Goal: Transaction & Acquisition: Purchase product/service

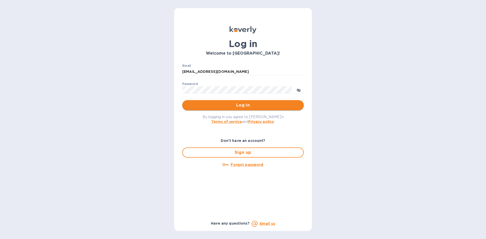
click at [253, 103] on span "Log in" at bounding box center [242, 105] width 113 height 6
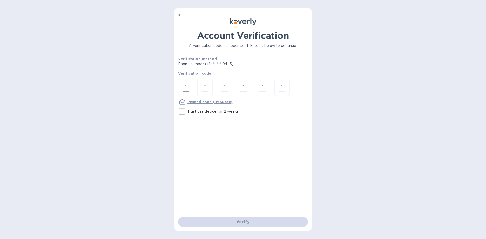
click at [186, 86] on input "number" at bounding box center [185, 86] width 7 height 9
type input "1"
type input "8"
type input "5"
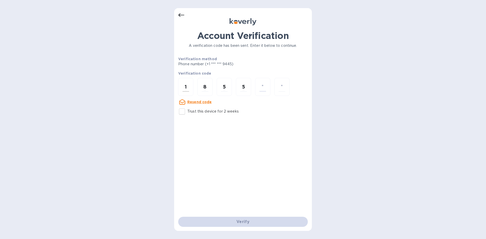
type input "6"
type input "4"
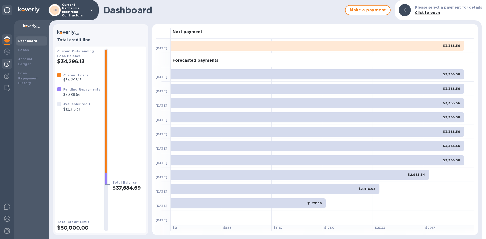
click at [7, 63] on img at bounding box center [7, 64] width 6 height 6
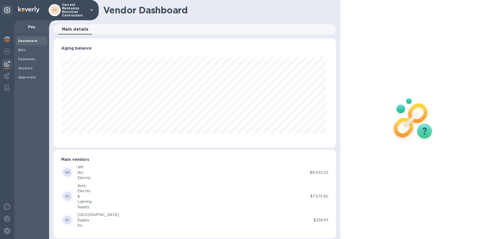
scroll to position [109, 280]
click at [33, 51] on span "Bills" at bounding box center [31, 50] width 27 height 5
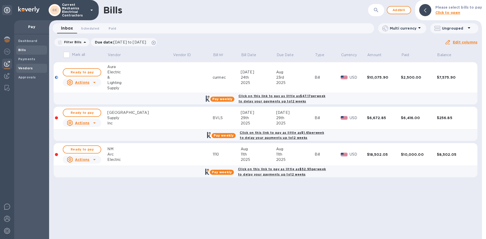
click at [28, 67] on b "Vendors" at bounding box center [25, 68] width 15 height 4
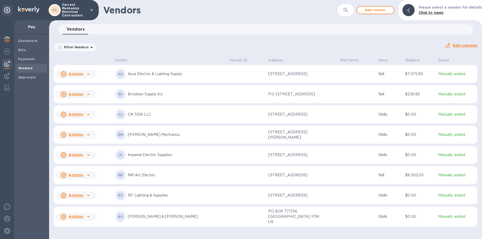
click at [155, 197] on p "RF Lighting & Supplies" at bounding box center [177, 195] width 98 height 5
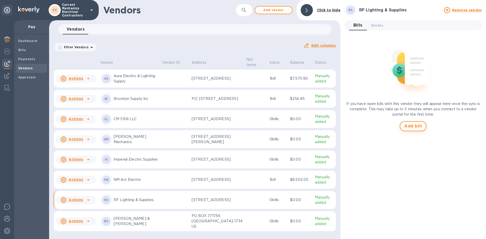
click at [408, 129] on span "Add bill" at bounding box center [413, 126] width 18 height 6
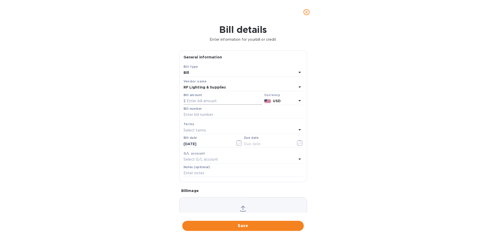
click at [217, 101] on input "text" at bounding box center [222, 101] width 79 height 8
click at [213, 102] on input "text" at bounding box center [222, 101] width 79 height 8
type input "22,725.02"
click at [217, 116] on input "text" at bounding box center [242, 115] width 119 height 8
type input "1271"
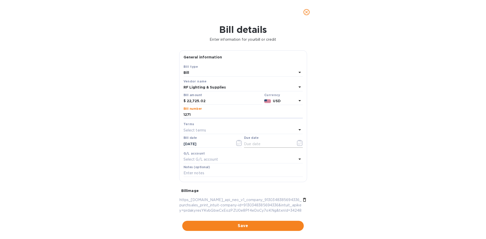
click at [300, 145] on icon "button" at bounding box center [300, 143] width 6 height 6
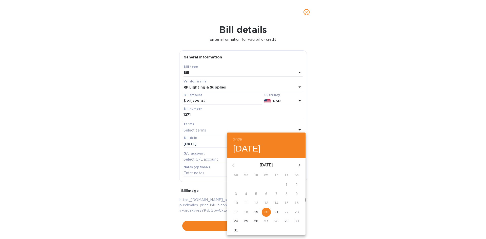
click at [265, 213] on p "20" at bounding box center [266, 212] width 4 height 5
type input "08/20/2025"
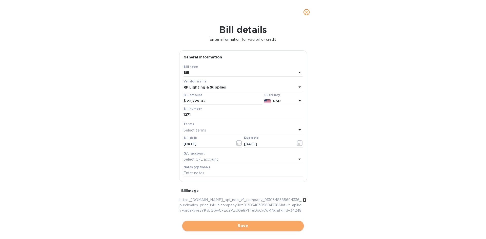
click at [253, 225] on span "Save" at bounding box center [242, 226] width 113 height 6
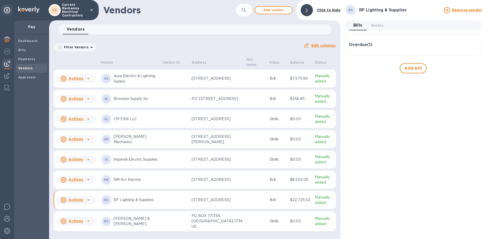
click at [404, 48] on div "Overdue ( 1 )" at bounding box center [413, 45] width 129 height 12
click at [390, 48] on div "Overdue ( 1 )" at bounding box center [413, 45] width 129 height 12
click at [409, 68] on div "Bill № 1271" at bounding box center [380, 62] width 62 height 14
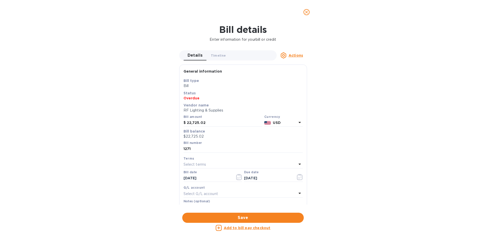
click at [308, 12] on icon "close" at bounding box center [306, 12] width 5 height 5
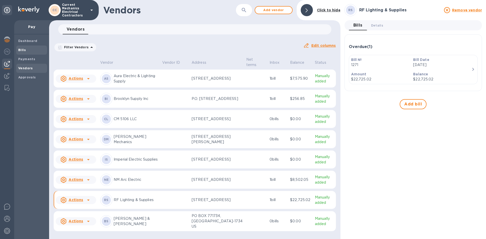
click at [34, 52] on span "Bills" at bounding box center [31, 50] width 27 height 5
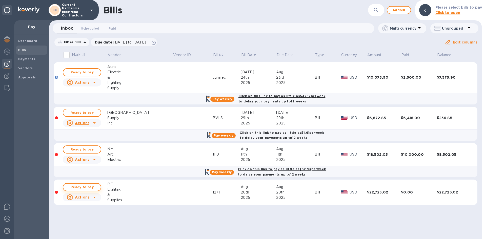
click at [95, 187] on span "Ready to pay" at bounding box center [81, 187] width 29 height 6
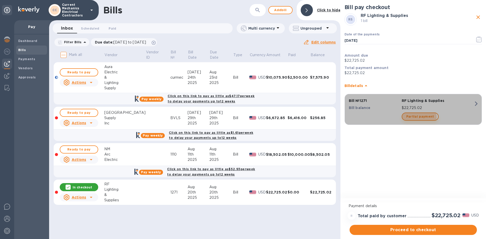
click at [417, 118] on span "Partial payment" at bounding box center [420, 117] width 28 height 6
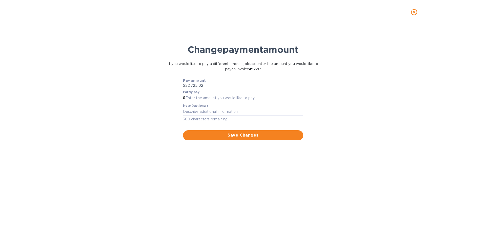
click at [233, 86] on p "$22,725.02" at bounding box center [243, 85] width 120 height 5
click at [234, 95] on input "text" at bounding box center [244, 98] width 118 height 8
type input "10,000"
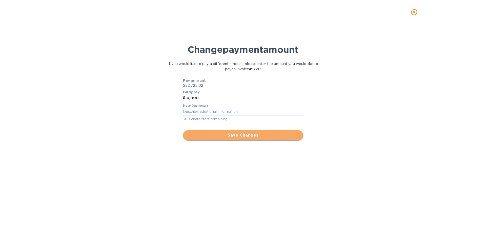
click at [250, 135] on span "Save Changes" at bounding box center [243, 135] width 112 height 6
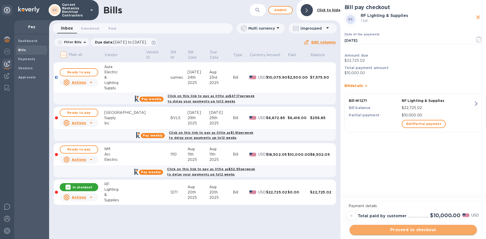
click at [422, 228] on span "Proceed to checkout" at bounding box center [412, 230] width 119 height 6
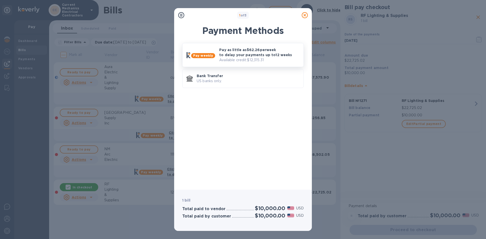
click at [241, 57] on p "Pay as little as $62.26 per week to delay your payments up to 12 weeks" at bounding box center [259, 52] width 80 height 10
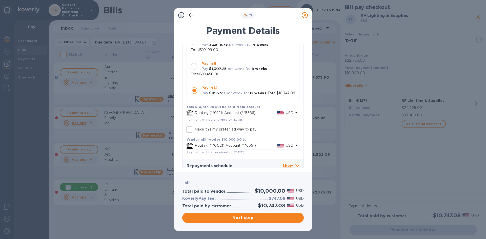
scroll to position [62, 0]
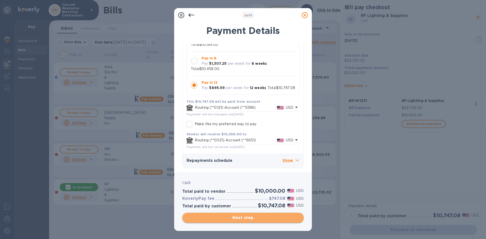
click at [259, 217] on span "Next step" at bounding box center [242, 218] width 113 height 6
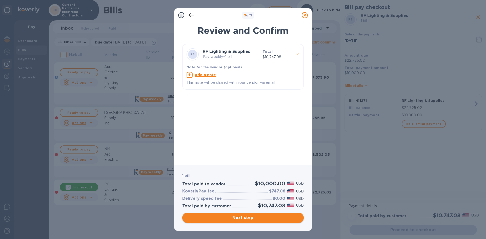
click at [242, 217] on span "Next step" at bounding box center [242, 218] width 113 height 6
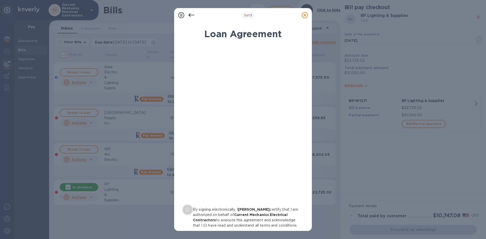
click at [189, 207] on input "By signing electronically, I Isaac Itzkowitz certify that I am authorized on be…" at bounding box center [187, 209] width 11 height 11
checkbox input "true"
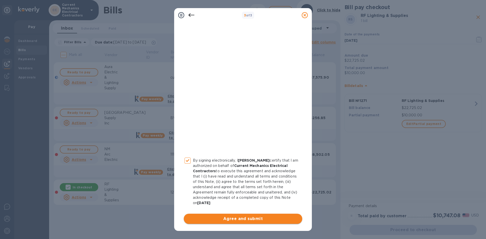
click at [242, 222] on button "Agree and submit" at bounding box center [243, 219] width 118 height 10
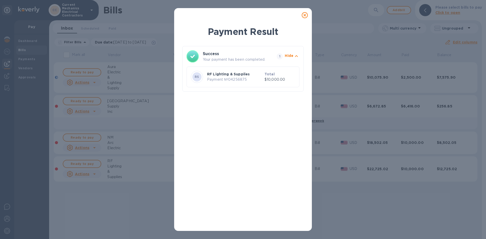
click at [303, 15] on icon at bounding box center [305, 15] width 6 height 6
